Goal: Information Seeking & Learning: Find specific fact

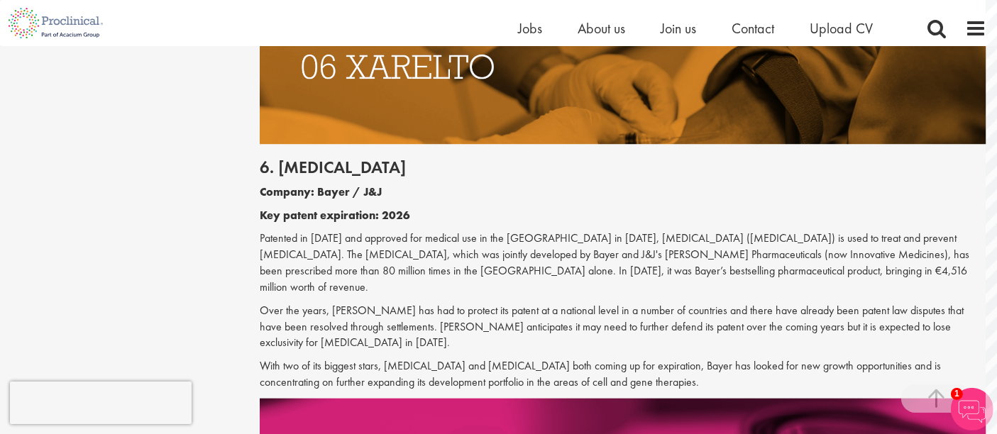
scroll to position [2803, 0]
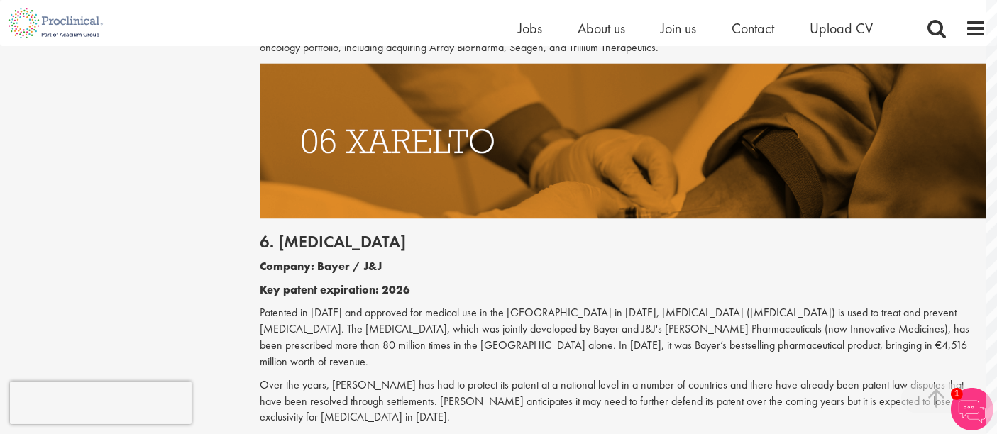
click at [835, 282] on p "Key patent expiration: 2026" at bounding box center [623, 290] width 726 height 16
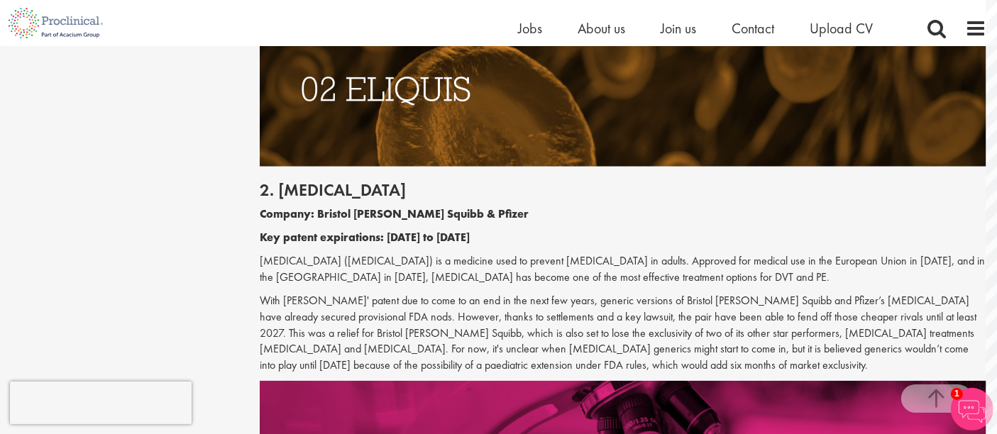
scroll to position [1368, 0]
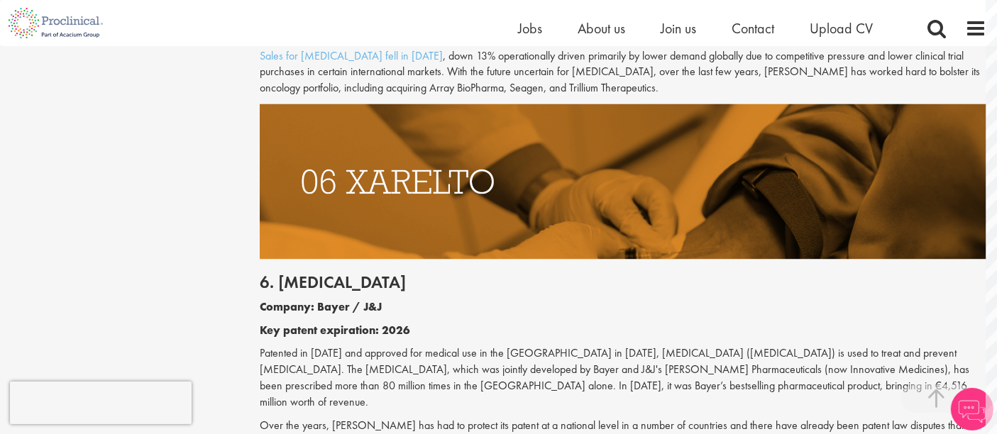
scroll to position [2837, 0]
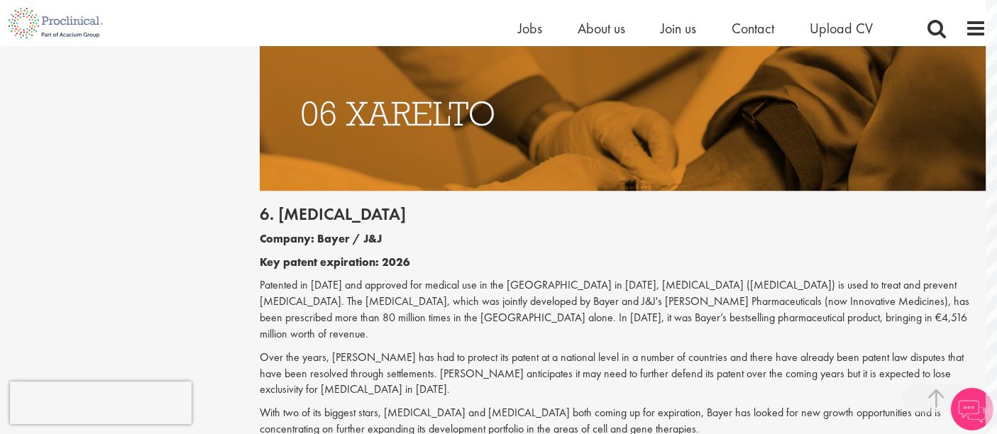
click at [975, 224] on html "This website uses cookies. By continuing to use this site, you are giving your …" at bounding box center [498, 416] width 997 height 6493
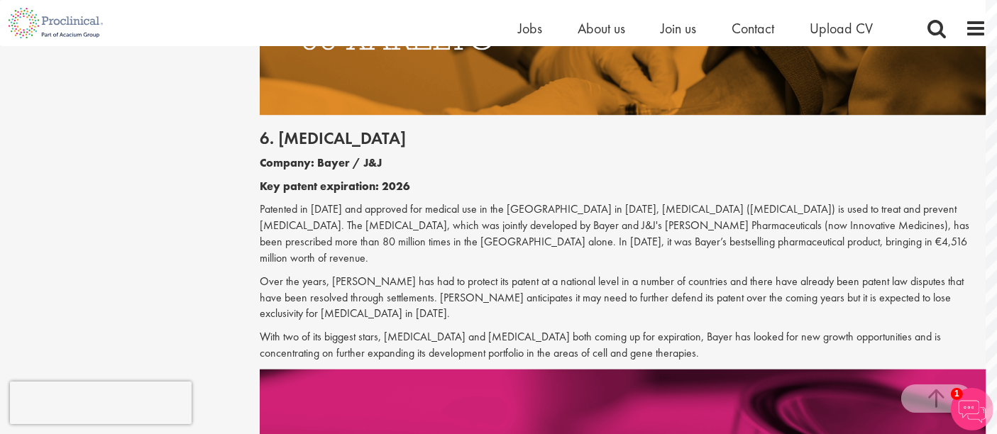
scroll to position [2915, 0]
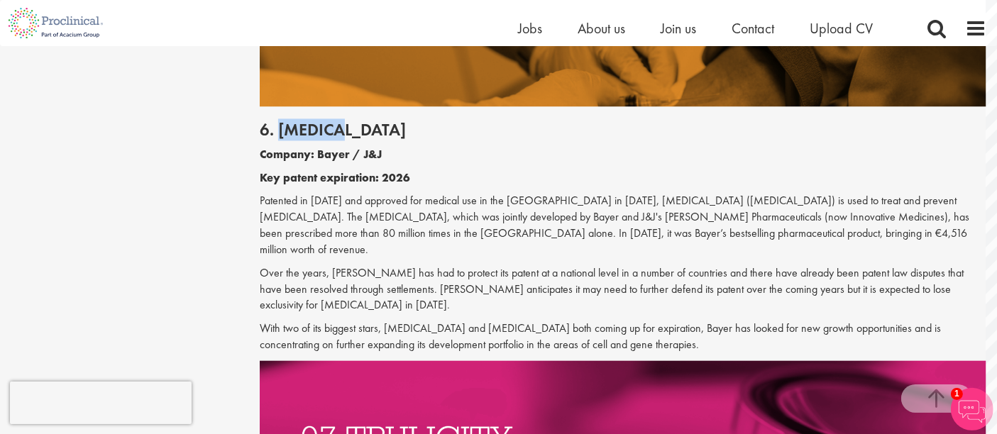
drag, startPoint x: 362, startPoint y: 86, endPoint x: 276, endPoint y: 84, distance: 86.6
click at [276, 121] on h2 "6. [MEDICAL_DATA]" at bounding box center [623, 130] width 726 height 18
copy h2 "Xarelto"
